Goal: Task Accomplishment & Management: Manage account settings

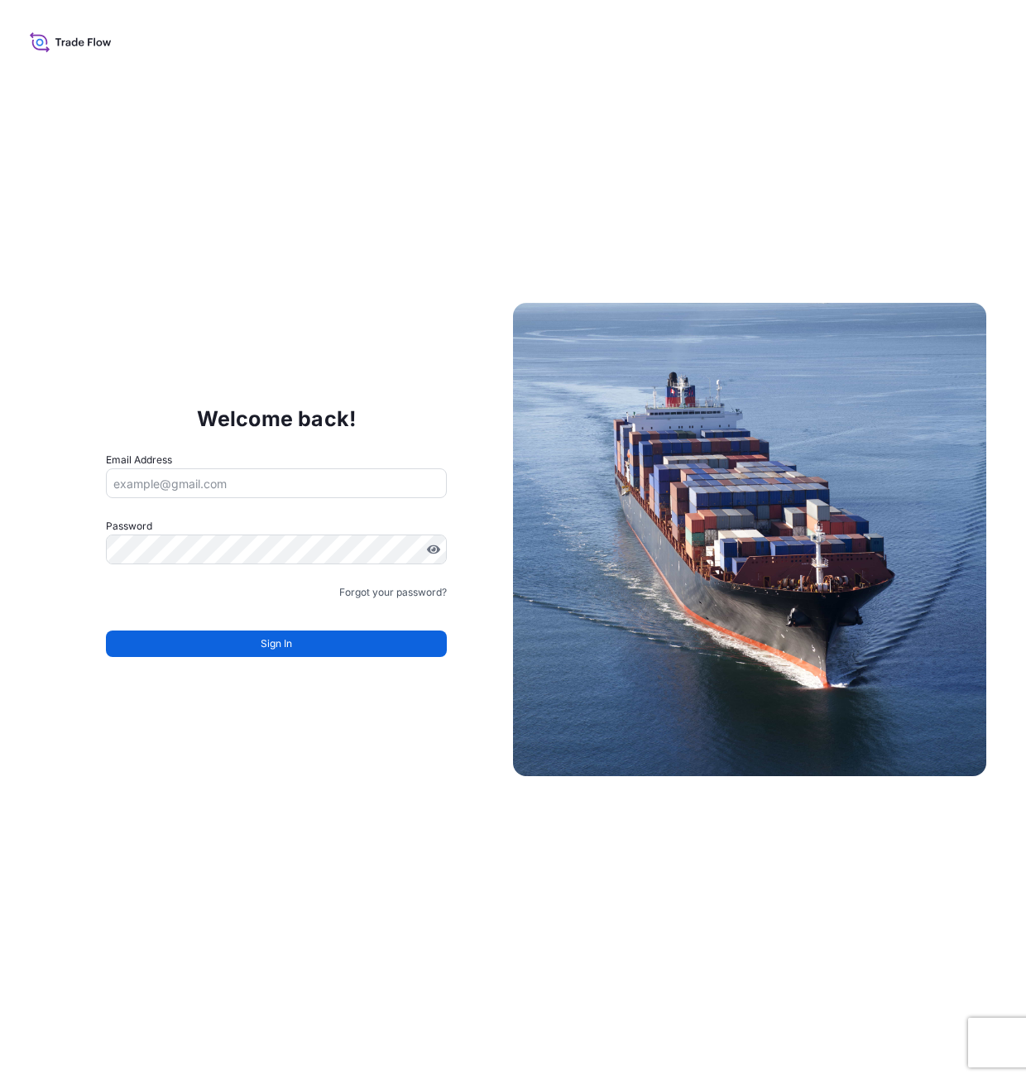
click at [219, 489] on input "Email Address" at bounding box center [276, 483] width 341 height 30
type input "[EMAIL_ADDRESS][DOMAIN_NAME]"
click at [258, 512] on form "Email Address [EMAIL_ADDRESS][DOMAIN_NAME] Password Must include: Upper & lower…" at bounding box center [276, 564] width 341 height 225
click at [252, 489] on input "[EMAIL_ADDRESS][DOMAIN_NAME]" at bounding box center [276, 483] width 341 height 30
